Goal: Transaction & Acquisition: Purchase product/service

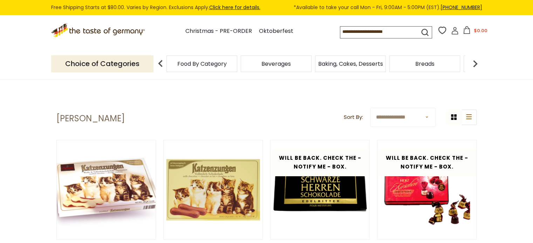
click at [381, 32] on input at bounding box center [373, 32] width 67 height 10
click at [360, 32] on input at bounding box center [373, 32] width 67 height 10
click at [423, 32] on icon "submit" at bounding box center [424, 32] width 9 height 9
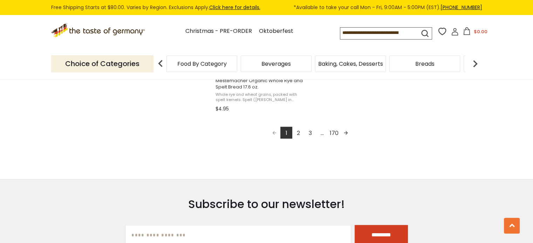
scroll to position [1331, 0]
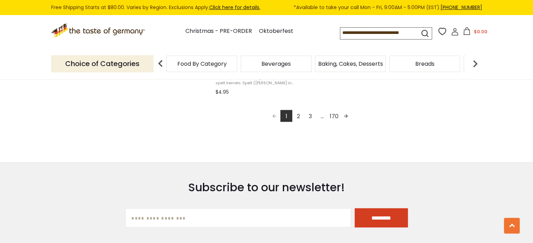
click at [298, 117] on link "2" at bounding box center [298, 116] width 12 height 12
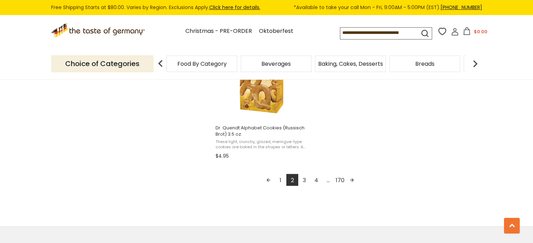
scroll to position [1245, 0]
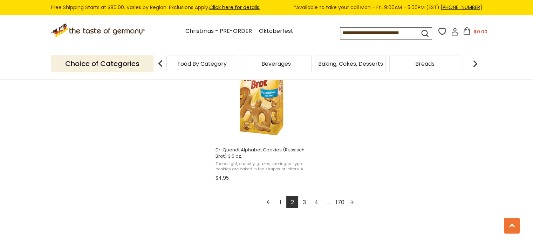
click at [344, 32] on input at bounding box center [373, 33] width 67 height 10
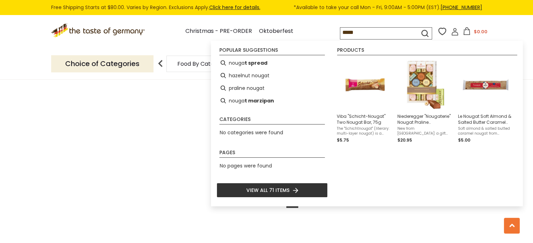
type input "******"
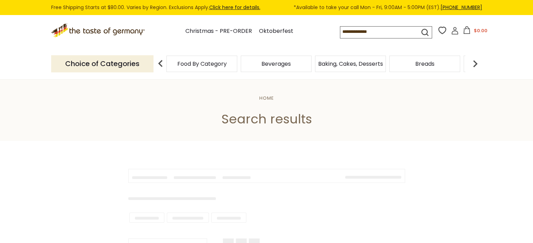
type input "******"
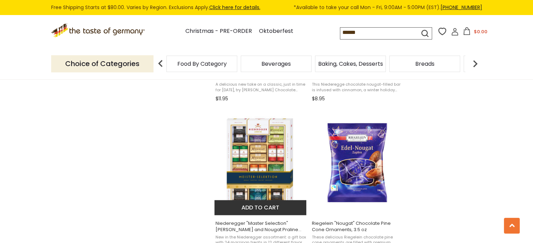
scroll to position [1016, 0]
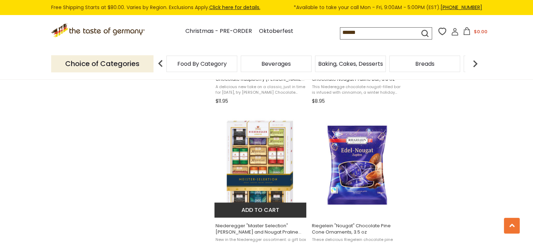
click at [259, 154] on img "Niederegger" at bounding box center [260, 165] width 93 height 93
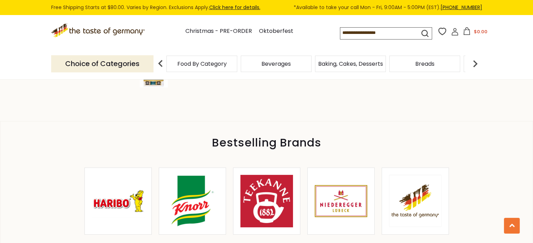
scroll to position [315, 0]
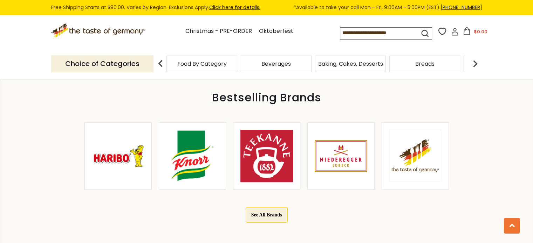
click at [336, 155] on img at bounding box center [341, 156] width 53 height 53
